Goal: Information Seeking & Learning: Learn about a topic

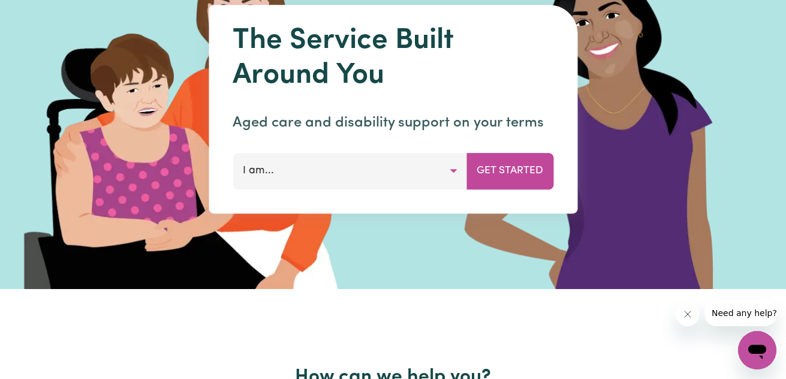
scroll to position [120, 0]
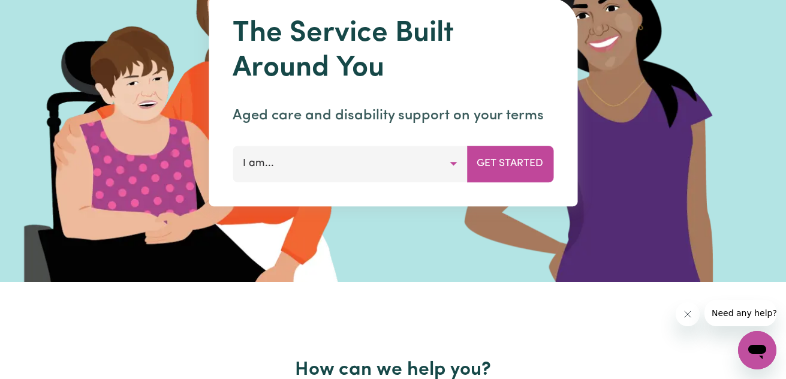
click at [450, 164] on button "I am..." at bounding box center [350, 164] width 234 height 36
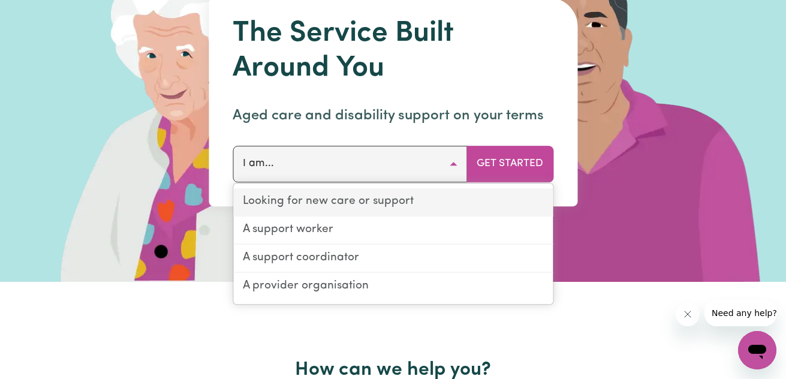
click at [396, 202] on link "Looking for new care or support" at bounding box center [393, 202] width 320 height 28
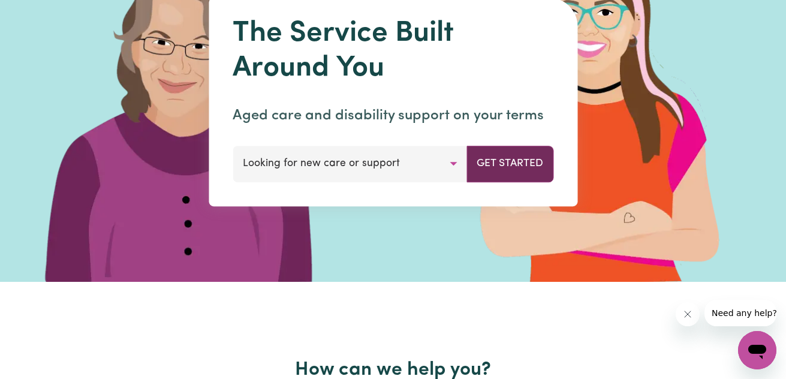
click at [488, 162] on button "Get Started" at bounding box center [509, 164] width 87 height 36
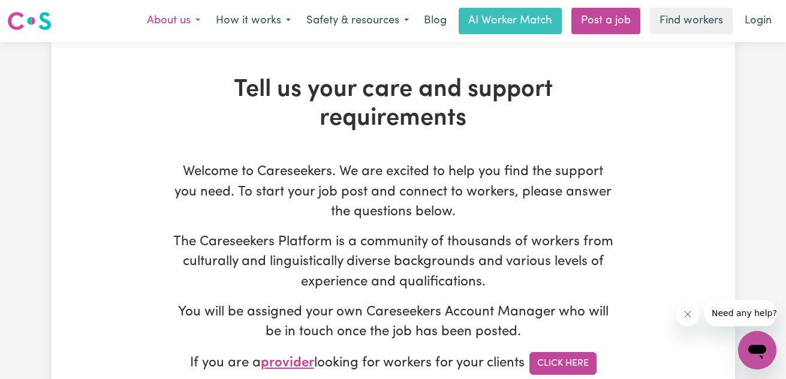
click at [186, 18] on button "About us" at bounding box center [173, 20] width 69 height 25
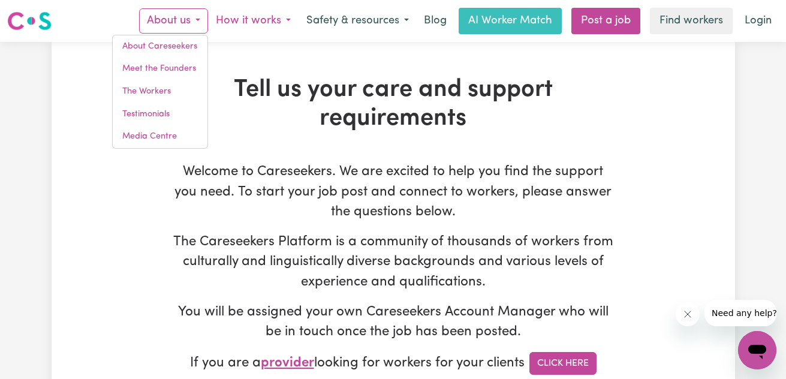
click at [281, 15] on button "How it works" at bounding box center [253, 20] width 91 height 25
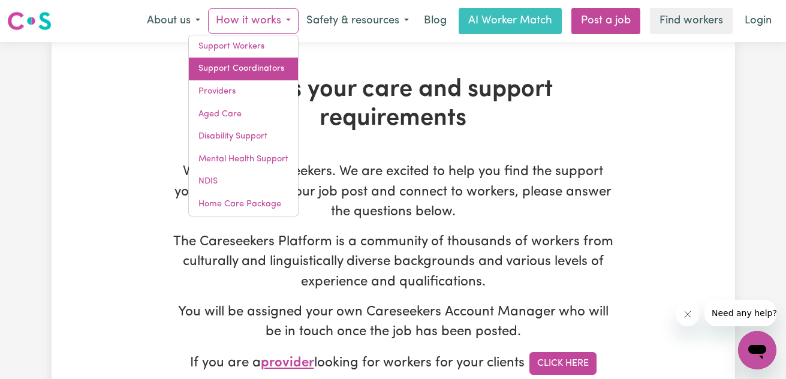
click at [226, 73] on link "Support Coordinators" at bounding box center [243, 69] width 109 height 23
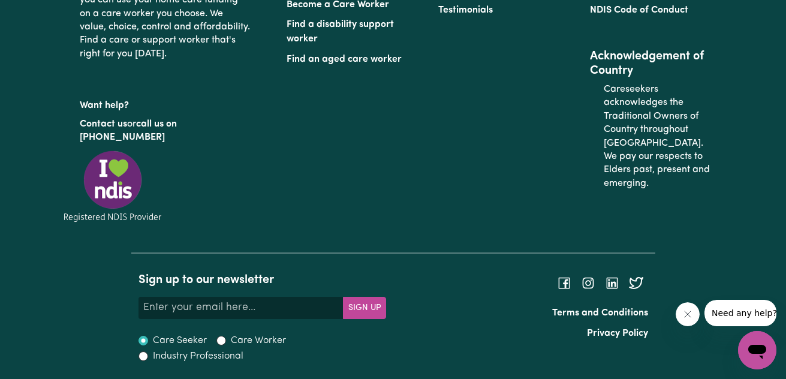
scroll to position [5035, 0]
